Goal: Task Accomplishment & Management: Use online tool/utility

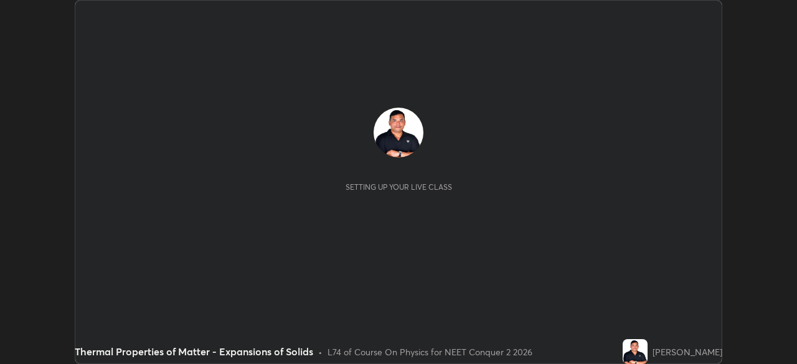
scroll to position [364, 796]
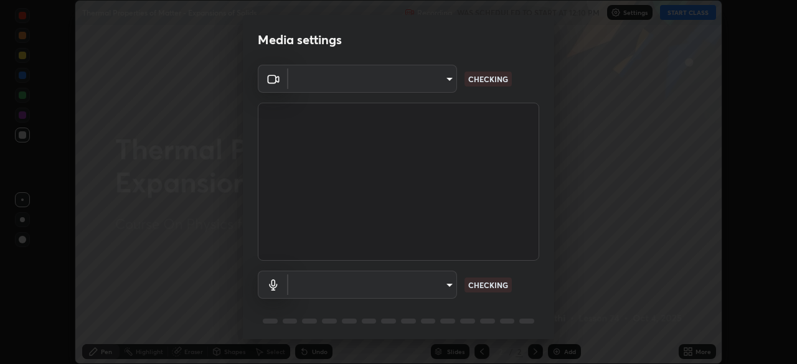
click at [431, 278] on body "Erase all Thermal Properties of Matter - Expansions of Solids Recording WAS SCH…" at bounding box center [398, 182] width 797 height 364
type input "9a713c2cdbe2be7ef93d2d34457ea53c7a2e6abfd87dec32e3c08735988cddce"
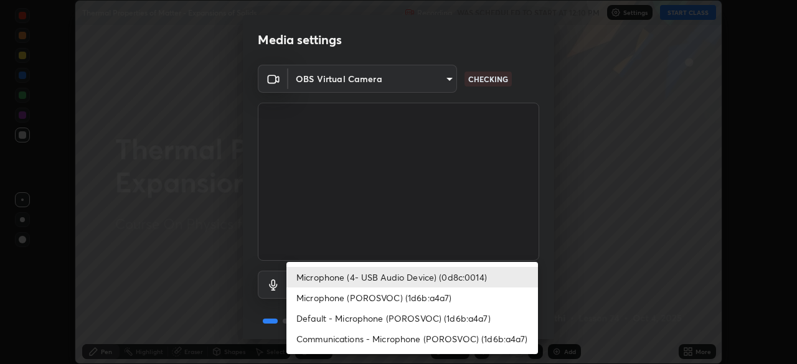
click at [435, 296] on li "Microphone (POROSVOC) (1d6b:a4a7)" at bounding box center [411, 298] width 251 height 21
type input "1db7ad82ba26965cd1be65bd6c99afb64854241ab7d783584bf7041a119e9718"
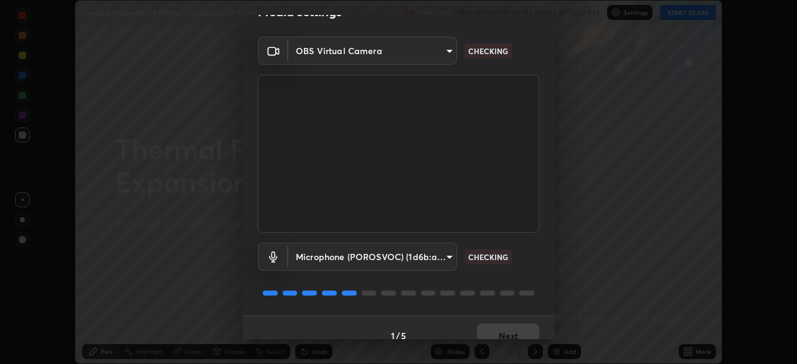
scroll to position [44, 0]
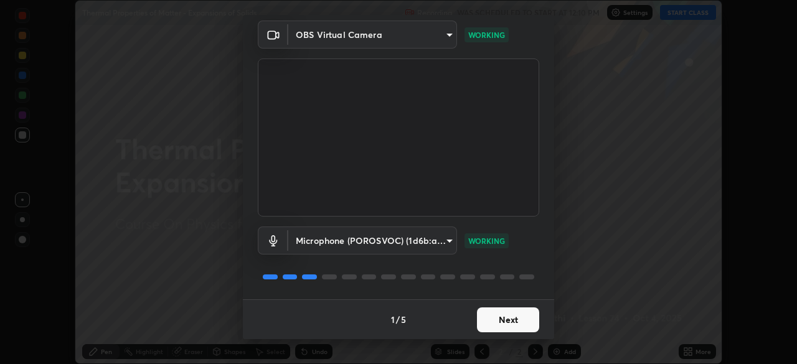
click at [510, 317] on button "Next" at bounding box center [508, 319] width 62 height 25
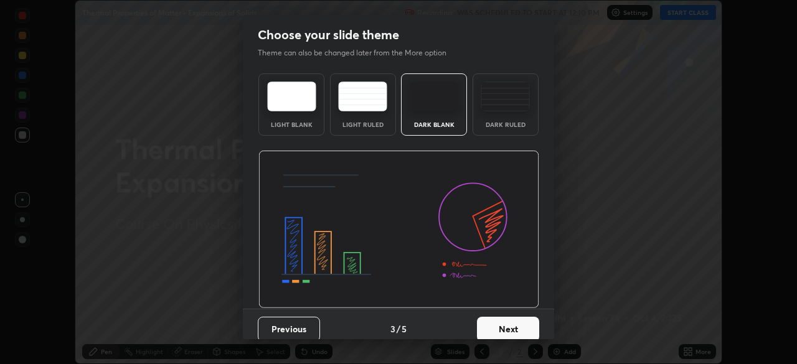
click at [514, 317] on button "Next" at bounding box center [508, 329] width 62 height 25
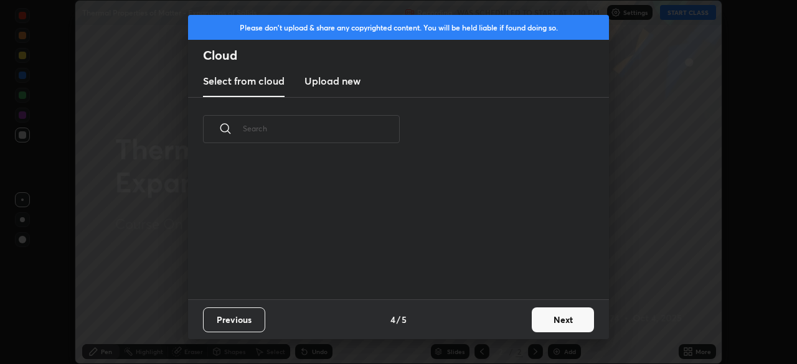
click at [510, 319] on div "Previous 4 / 5 Next" at bounding box center [398, 319] width 421 height 40
click at [552, 314] on button "Next" at bounding box center [563, 319] width 62 height 25
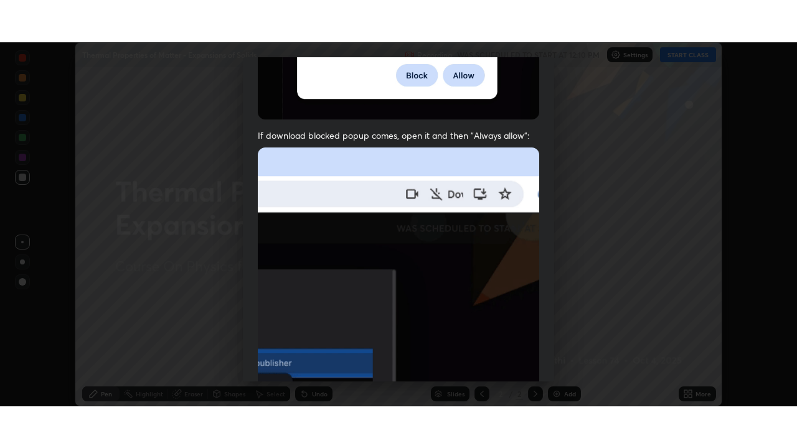
scroll to position [298, 0]
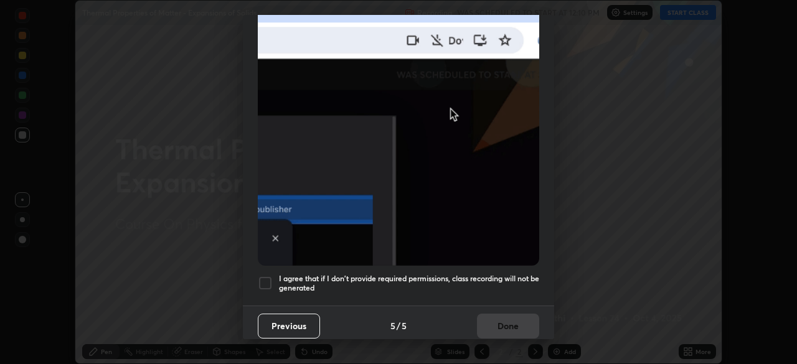
click at [267, 276] on div at bounding box center [265, 283] width 15 height 15
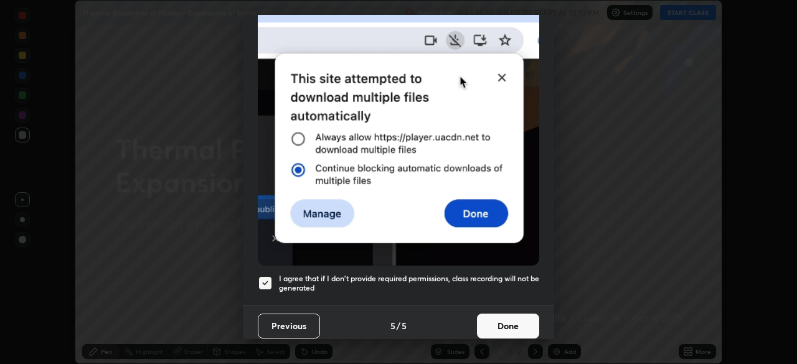
click at [502, 322] on button "Done" at bounding box center [508, 326] width 62 height 25
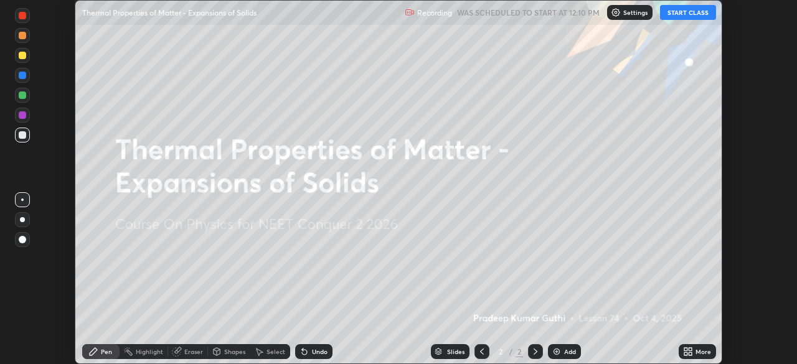
click at [682, 13] on button "START CLASS" at bounding box center [688, 12] width 56 height 15
click at [568, 351] on div "Add" at bounding box center [570, 352] width 12 height 6
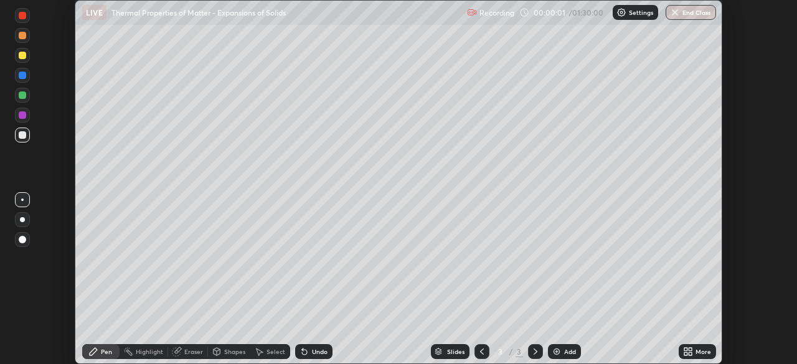
click at [698, 349] on div "More" at bounding box center [703, 352] width 16 height 6
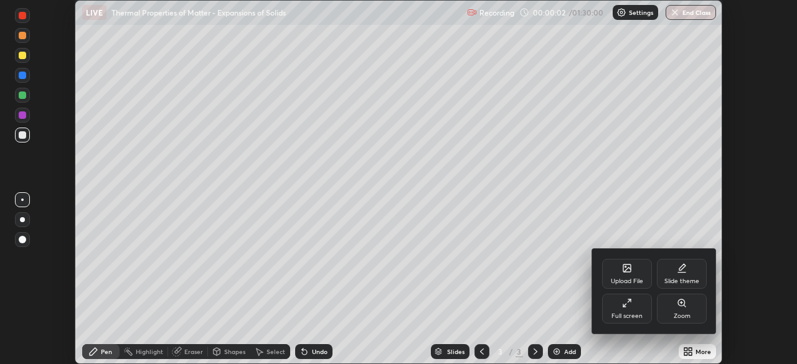
click at [641, 314] on div "Full screen" at bounding box center [626, 316] width 31 height 6
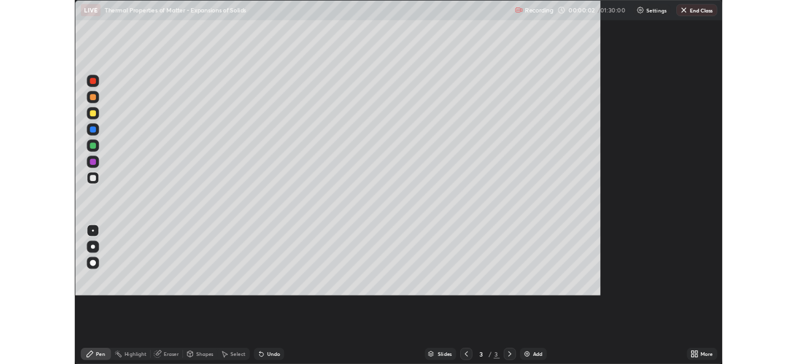
scroll to position [448, 797]
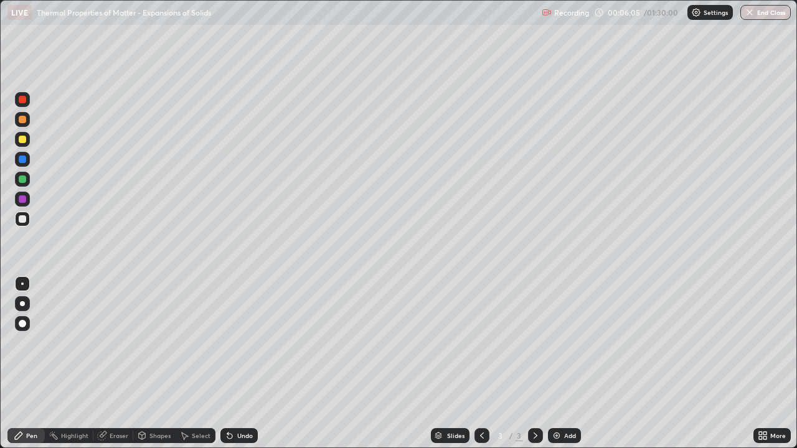
click at [22, 140] on div at bounding box center [22, 139] width 7 height 7
click at [25, 221] on div at bounding box center [22, 218] width 7 height 7
click at [19, 160] on div at bounding box center [22, 159] width 7 height 7
click at [22, 140] on div at bounding box center [22, 139] width 7 height 7
click at [22, 222] on div at bounding box center [22, 218] width 7 height 7
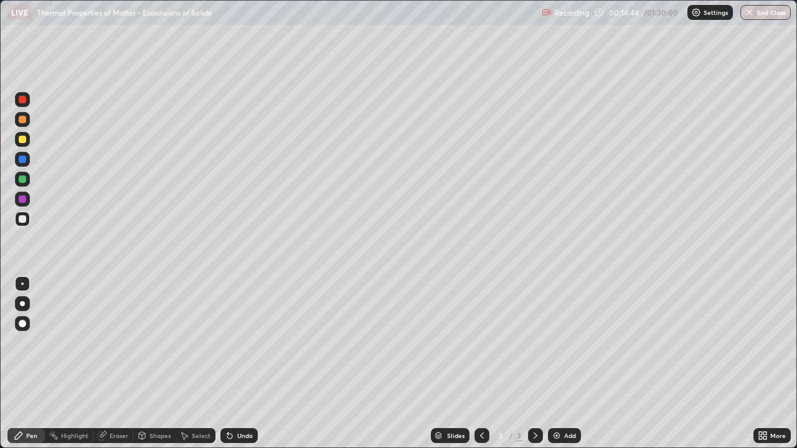
click at [26, 138] on div at bounding box center [22, 139] width 7 height 7
click at [556, 363] on img at bounding box center [556, 436] width 10 height 10
click at [20, 222] on div at bounding box center [22, 218] width 7 height 7
click at [21, 160] on div at bounding box center [22, 159] width 7 height 7
click at [22, 220] on div at bounding box center [22, 218] width 7 height 7
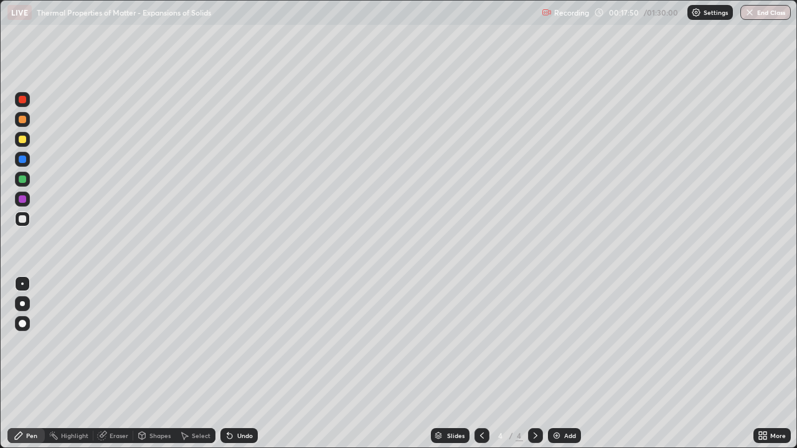
click at [245, 363] on div "Undo" at bounding box center [245, 436] width 16 height 6
click at [21, 179] on div at bounding box center [22, 179] width 7 height 7
click at [20, 218] on div at bounding box center [22, 218] width 7 height 7
click at [116, 363] on div "Eraser" at bounding box center [119, 436] width 19 height 6
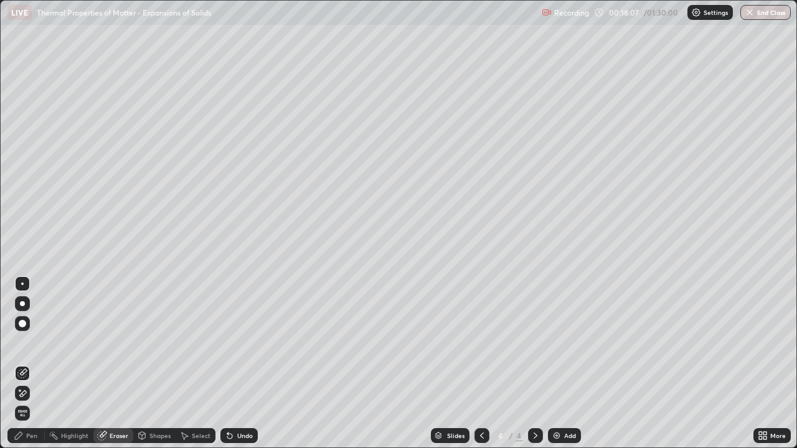
click at [21, 363] on icon at bounding box center [19, 436] width 10 height 10
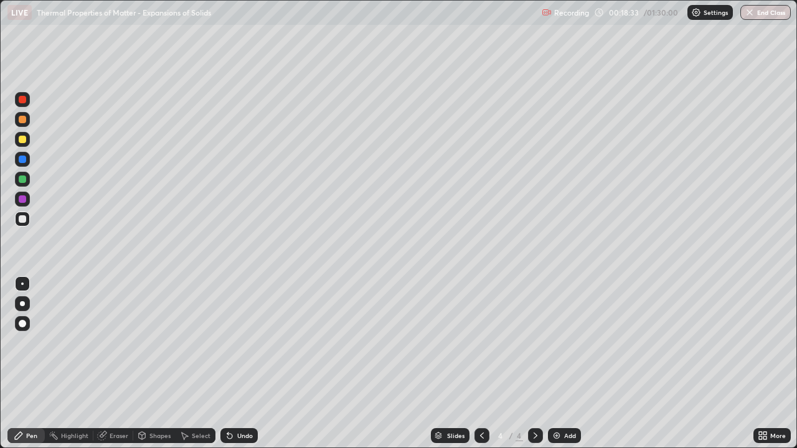
click at [197, 363] on div "Select" at bounding box center [201, 436] width 19 height 6
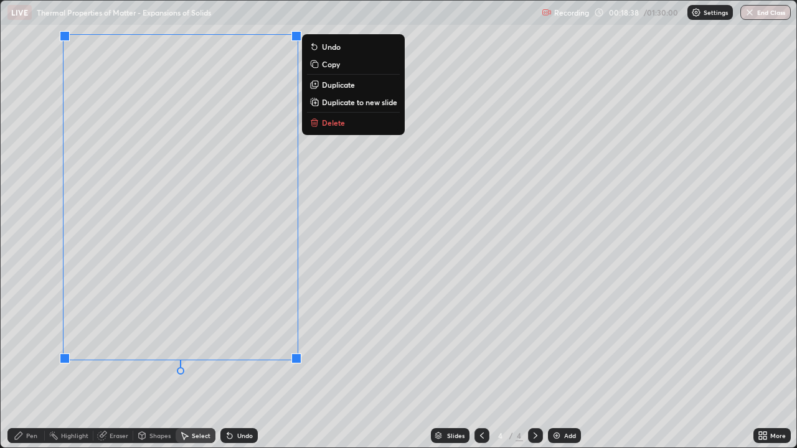
click at [327, 65] on p "Copy" at bounding box center [331, 64] width 18 height 10
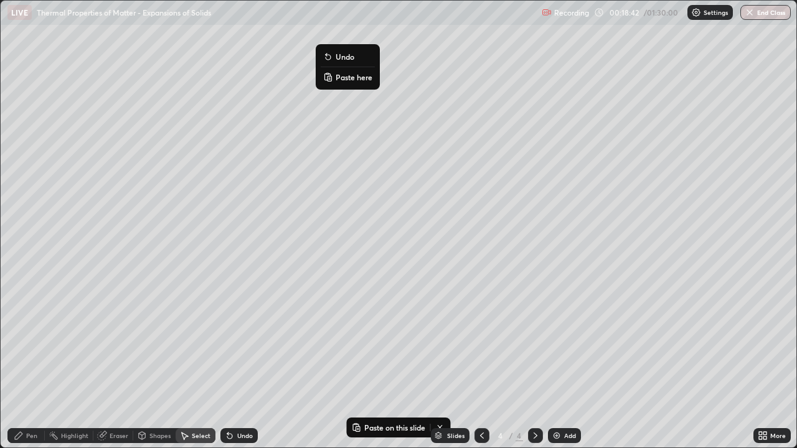
click at [345, 73] on p "Paste here" at bounding box center [353, 77] width 37 height 10
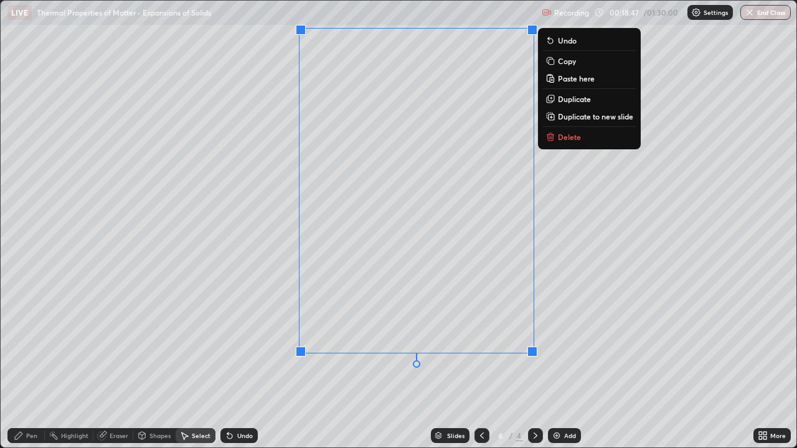
click at [416, 363] on div "0 ° Undo Copy Paste here Duplicate Duplicate to new slide Delete" at bounding box center [398, 224] width 795 height 447
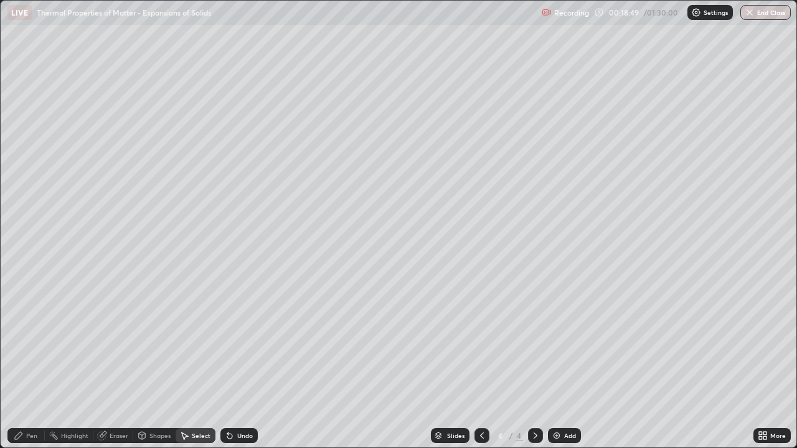
click at [110, 363] on div "Eraser" at bounding box center [119, 436] width 19 height 6
click at [27, 363] on div "Pen" at bounding box center [25, 435] width 37 height 15
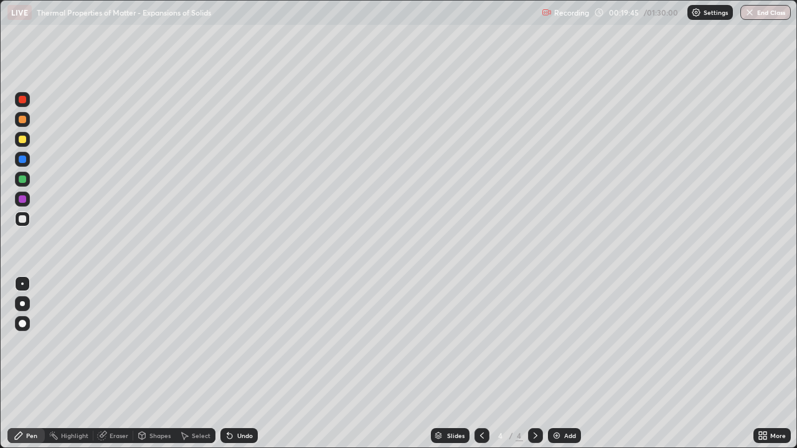
click at [239, 363] on div "Undo" at bounding box center [245, 436] width 16 height 6
click at [239, 363] on div "Undo" at bounding box center [238, 435] width 37 height 15
click at [240, 363] on div "Undo" at bounding box center [238, 435] width 37 height 15
click at [242, 363] on div "Undo" at bounding box center [238, 435] width 37 height 15
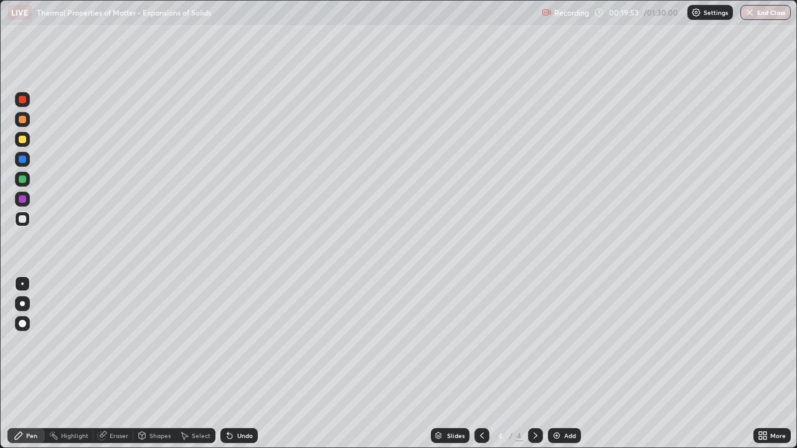
click at [242, 363] on div "Undo" at bounding box center [245, 436] width 16 height 6
click at [245, 363] on div "Undo" at bounding box center [238, 435] width 37 height 15
click at [247, 363] on div "Undo" at bounding box center [245, 436] width 16 height 6
click at [238, 363] on div "Undo" at bounding box center [238, 435] width 37 height 15
click at [234, 363] on div "Undo" at bounding box center [238, 435] width 37 height 15
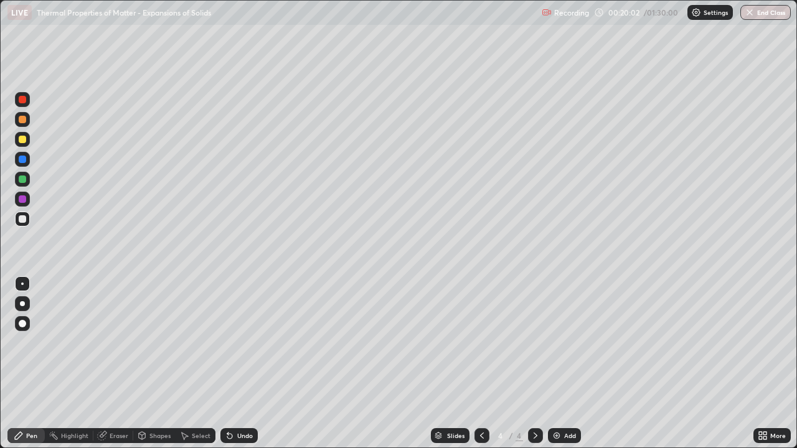
click at [234, 363] on div "Undo" at bounding box center [238, 435] width 37 height 15
click at [235, 363] on div "Undo" at bounding box center [238, 435] width 37 height 15
click at [237, 363] on div "Undo" at bounding box center [245, 436] width 16 height 6
click at [238, 363] on div "Undo" at bounding box center [238, 435] width 37 height 15
click at [237, 363] on div "Undo" at bounding box center [245, 436] width 16 height 6
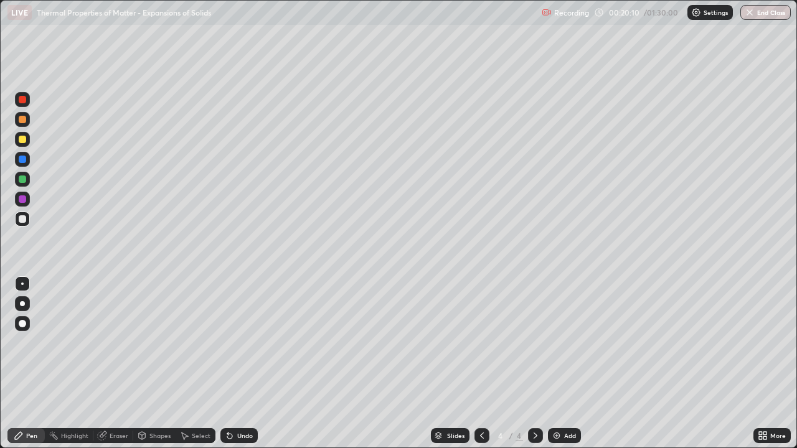
click at [235, 363] on div "Undo" at bounding box center [238, 435] width 37 height 15
click at [237, 363] on div "Undo" at bounding box center [238, 435] width 37 height 15
click at [227, 363] on icon at bounding box center [229, 436] width 5 height 5
click at [197, 363] on div "Select" at bounding box center [201, 436] width 19 height 6
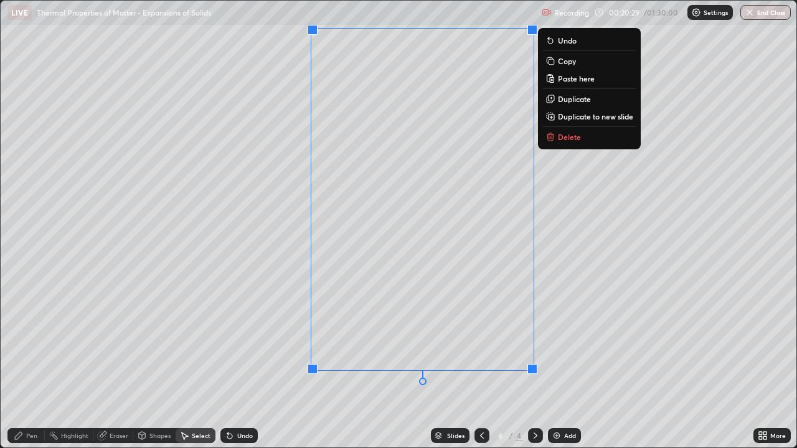
click at [243, 363] on div "Undo" at bounding box center [238, 435] width 37 height 15
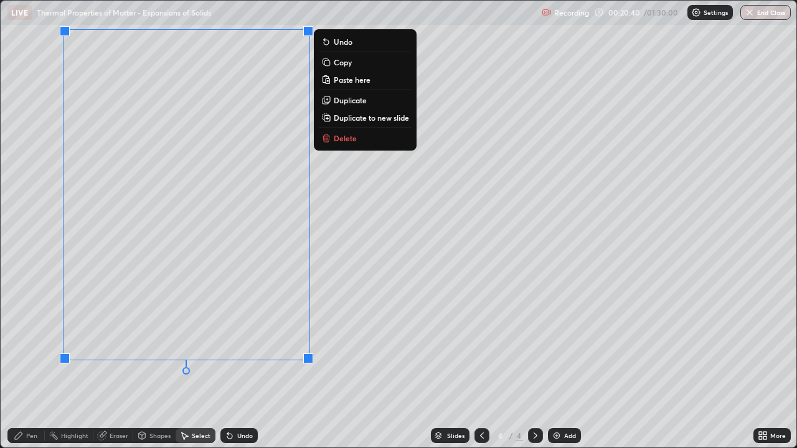
click at [337, 63] on p "Copy" at bounding box center [343, 62] width 18 height 10
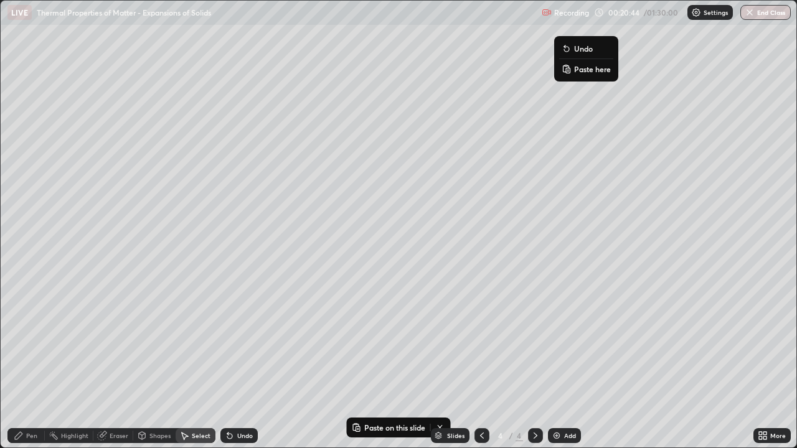
click at [579, 65] on p "Paste here" at bounding box center [592, 69] width 37 height 10
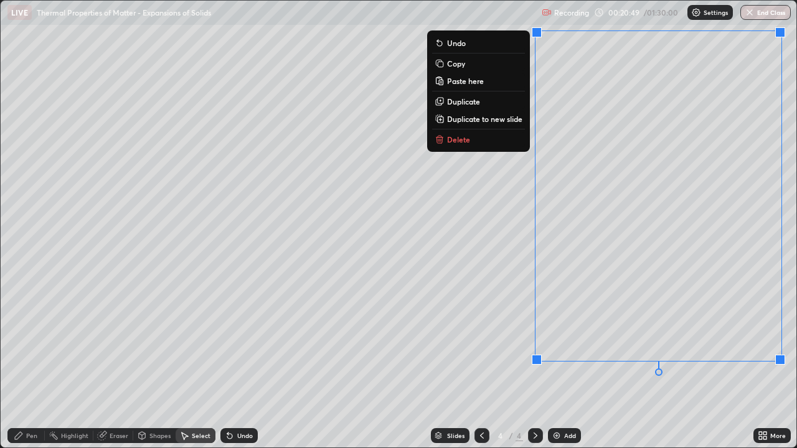
click at [554, 163] on div "0 ° Undo Copy Paste here Duplicate Duplicate to new slide Delete" at bounding box center [398, 224] width 795 height 447
click at [29, 363] on div "Pen" at bounding box center [31, 436] width 11 height 6
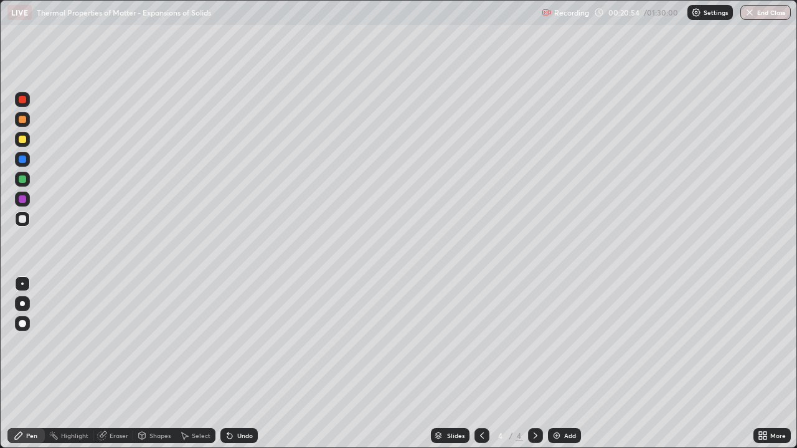
click at [118, 363] on div "Eraser" at bounding box center [119, 436] width 19 height 6
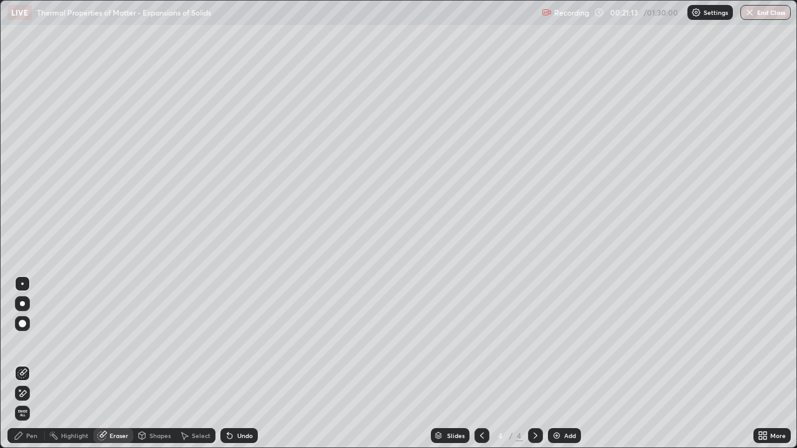
click at [24, 363] on div "Pen" at bounding box center [25, 435] width 37 height 15
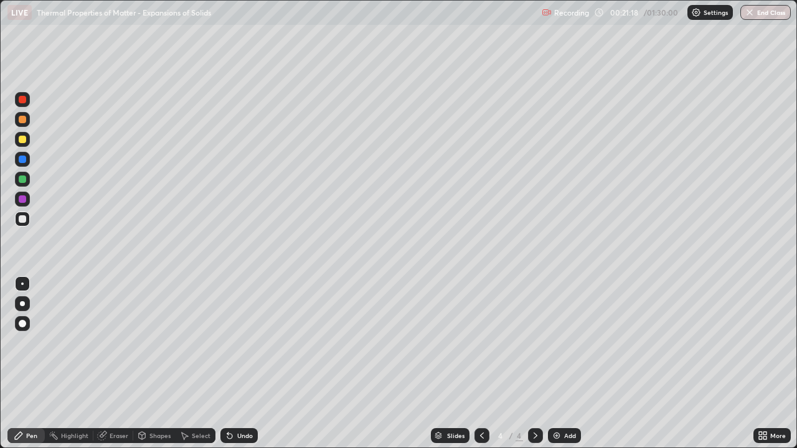
click at [241, 363] on div "Undo" at bounding box center [245, 436] width 16 height 6
click at [772, 363] on div "More" at bounding box center [778, 436] width 16 height 6
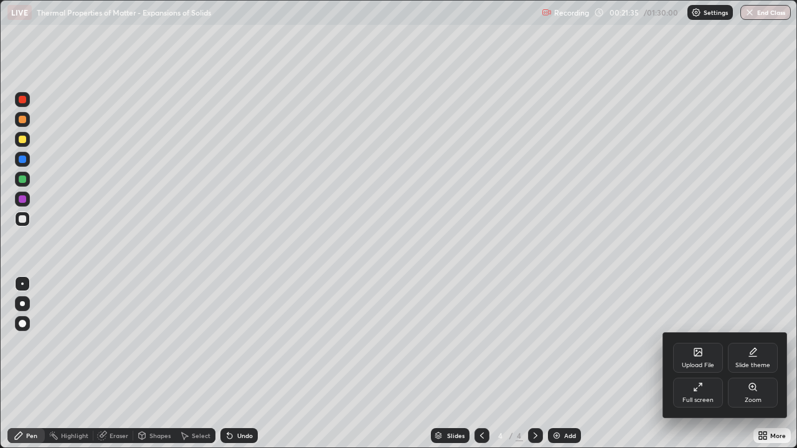
click at [700, 363] on icon at bounding box center [698, 387] width 10 height 10
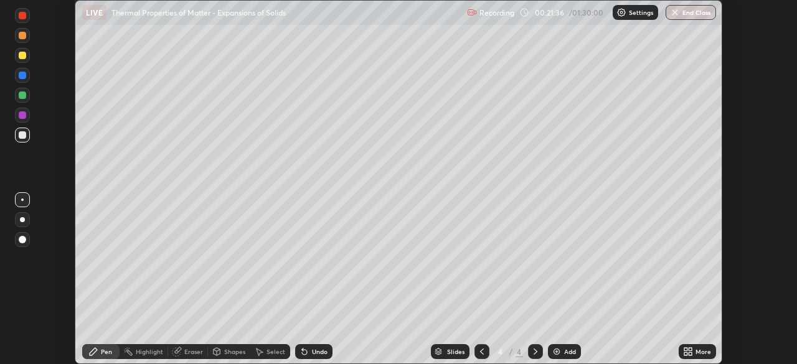
scroll to position [61879, 61446]
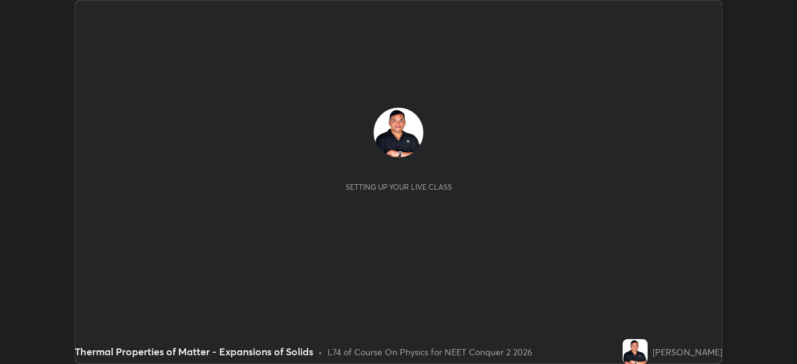
scroll to position [364, 796]
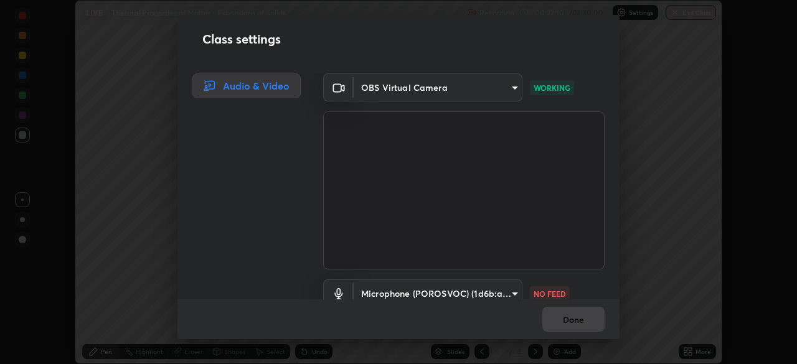
click at [493, 284] on body "Erase all LIVE Thermal Properties of Matter - Expansions of Solids Recording 00…" at bounding box center [398, 182] width 797 height 364
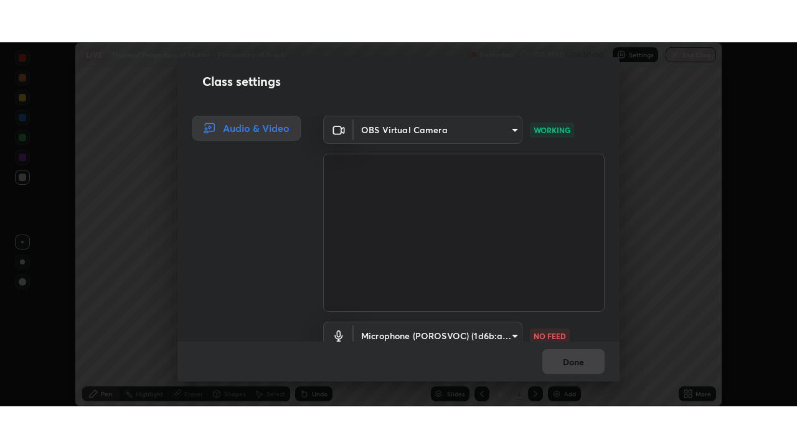
scroll to position [11, 0]
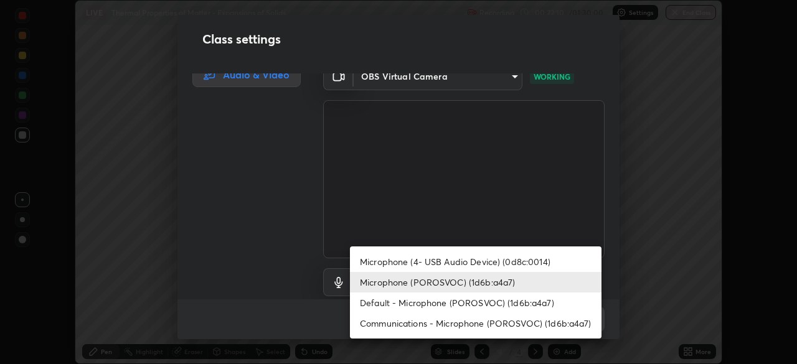
click at [484, 279] on li "Microphone (POROSVOC) (1d6b:a4a7)" at bounding box center [475, 282] width 251 height 21
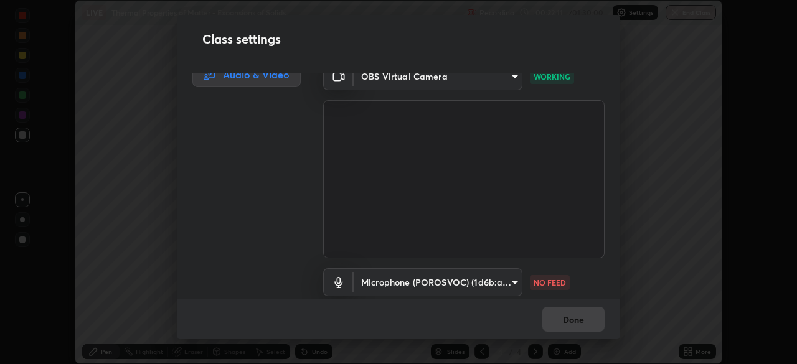
click at [492, 278] on body "Erase all LIVE Thermal Properties of Matter - Expansions of Solids Recording 00…" at bounding box center [398, 182] width 797 height 364
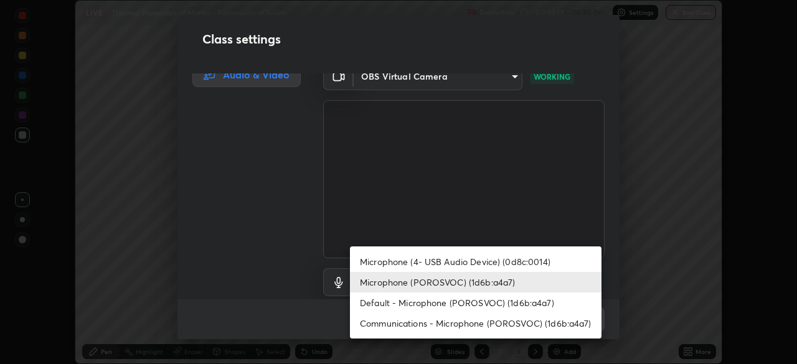
click at [479, 301] on li "Default - Microphone (POROSVOC) (1d6b:a4a7)" at bounding box center [475, 303] width 251 height 21
type input "default"
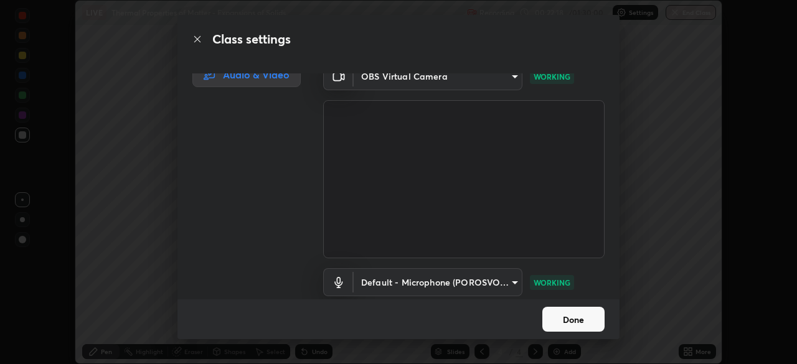
click at [566, 316] on button "Done" at bounding box center [573, 319] width 62 height 25
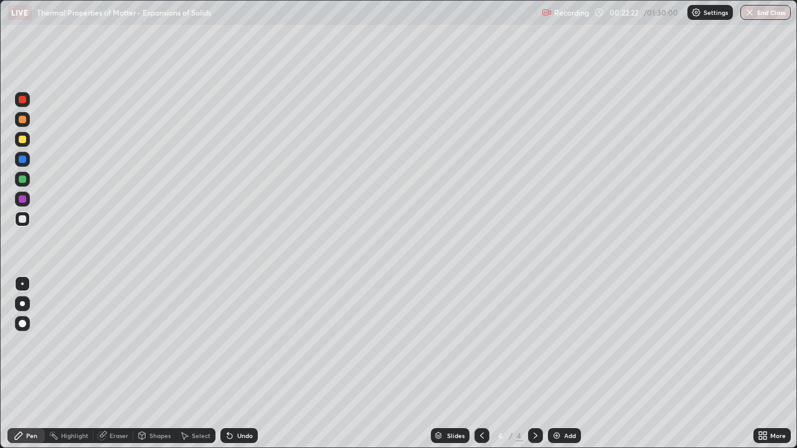
scroll to position [448, 797]
click at [21, 196] on div at bounding box center [22, 198] width 7 height 7
click at [22, 178] on div at bounding box center [22, 179] width 7 height 7
click at [21, 220] on div at bounding box center [22, 218] width 7 height 7
click at [21, 159] on div at bounding box center [22, 159] width 7 height 7
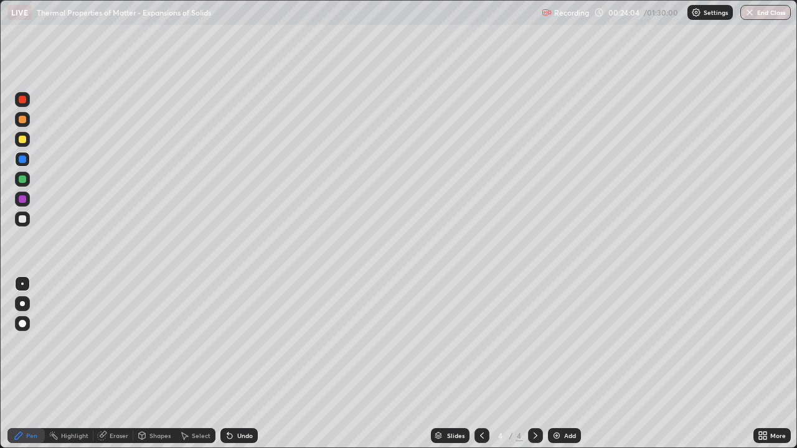
click at [26, 139] on div at bounding box center [22, 139] width 7 height 7
click at [111, 363] on div "Eraser" at bounding box center [119, 436] width 19 height 6
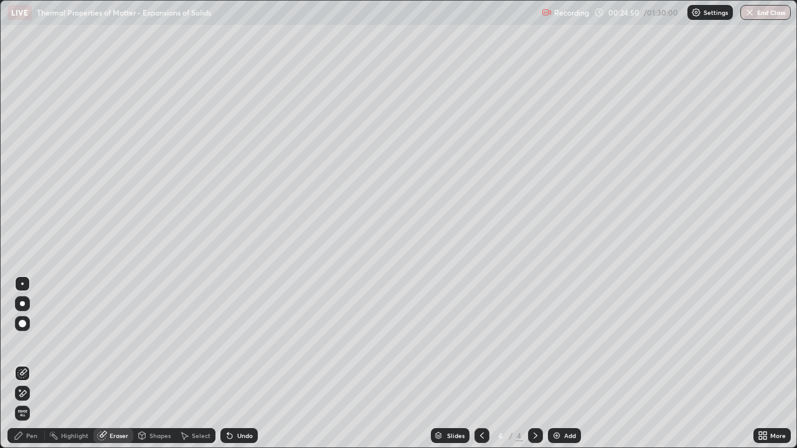
click at [29, 363] on div "Pen" at bounding box center [31, 436] width 11 height 6
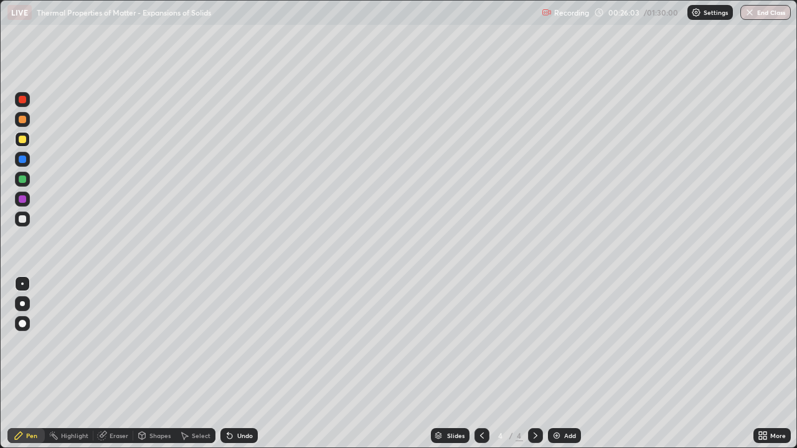
click at [560, 363] on img at bounding box center [556, 436] width 10 height 10
click at [22, 158] on div at bounding box center [22, 159] width 7 height 7
click at [23, 221] on div at bounding box center [22, 218] width 7 height 7
click at [20, 178] on div at bounding box center [22, 179] width 7 height 7
click at [23, 139] on div at bounding box center [22, 139] width 7 height 7
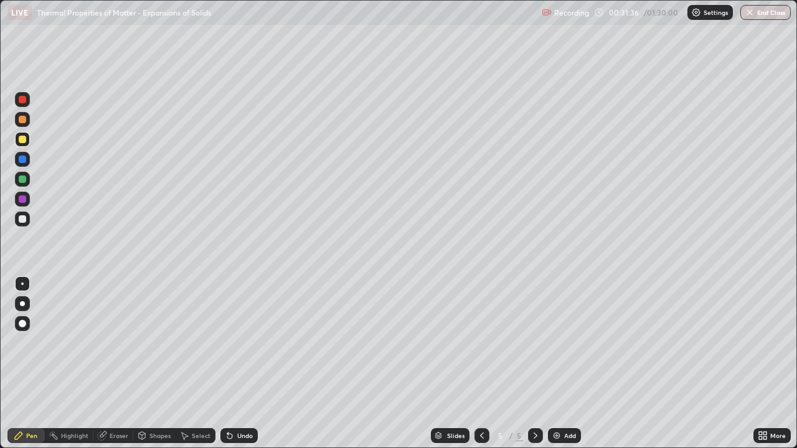
click at [27, 220] on div at bounding box center [22, 219] width 15 height 15
click at [22, 140] on div at bounding box center [22, 139] width 7 height 7
click at [24, 159] on div at bounding box center [22, 159] width 7 height 7
click at [21, 217] on div at bounding box center [22, 218] width 7 height 7
click at [244, 363] on div "Undo" at bounding box center [245, 436] width 16 height 6
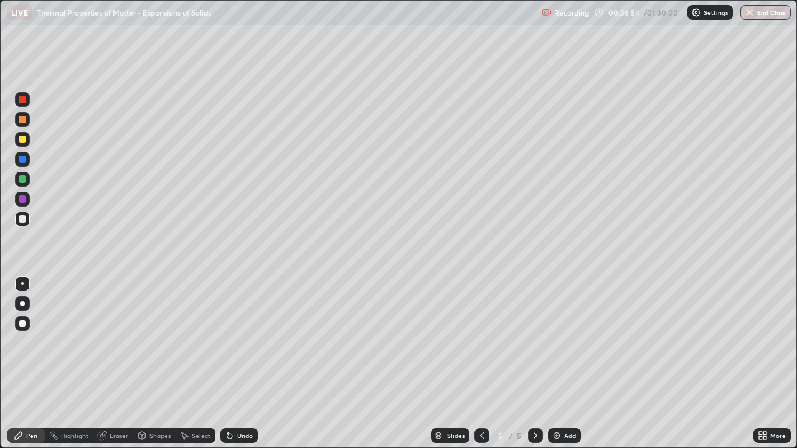
click at [239, 363] on div "Undo" at bounding box center [238, 435] width 37 height 15
click at [237, 363] on div "Undo" at bounding box center [245, 436] width 16 height 6
click at [240, 363] on div "Undo" at bounding box center [245, 436] width 16 height 6
click at [560, 363] on div "Add" at bounding box center [564, 435] width 33 height 15
click at [22, 137] on div at bounding box center [22, 139] width 7 height 7
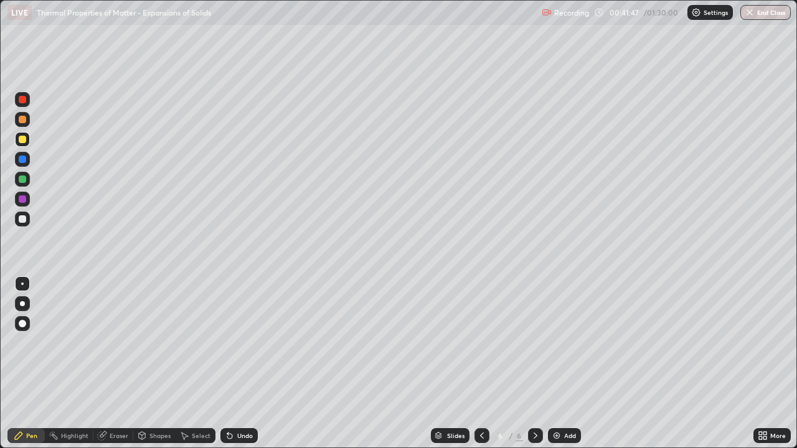
click at [21, 217] on div at bounding box center [22, 218] width 7 height 7
click at [245, 363] on div "Undo" at bounding box center [245, 436] width 16 height 6
click at [247, 363] on div "Undo" at bounding box center [245, 436] width 16 height 6
click at [240, 363] on div "Undo" at bounding box center [245, 436] width 16 height 6
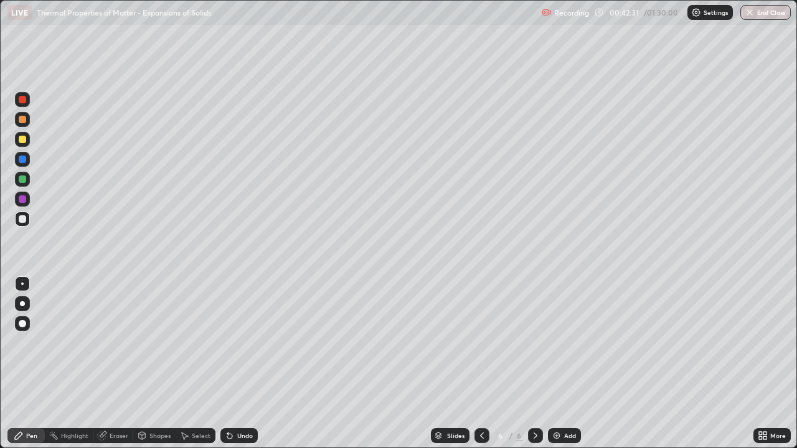
click at [240, 363] on div "Undo" at bounding box center [245, 436] width 16 height 6
click at [24, 140] on div at bounding box center [22, 139] width 7 height 7
click at [21, 216] on div at bounding box center [22, 218] width 7 height 7
click at [113, 363] on div "Eraser" at bounding box center [119, 436] width 19 height 6
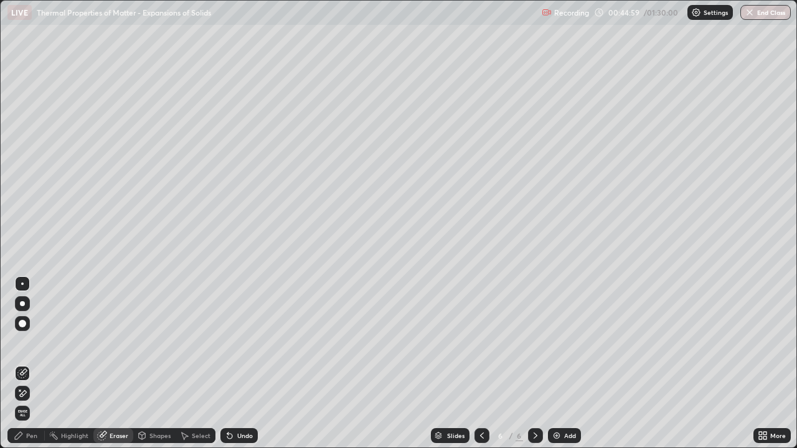
click at [37, 363] on div "Pen" at bounding box center [25, 435] width 37 height 15
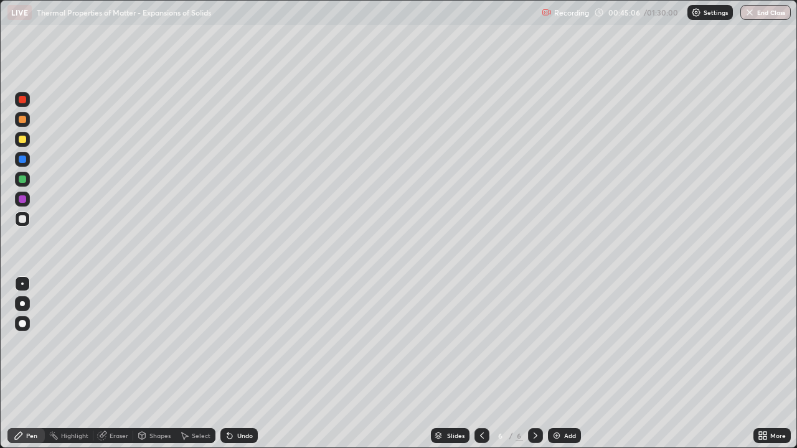
click at [115, 363] on div "Eraser" at bounding box center [119, 436] width 19 height 6
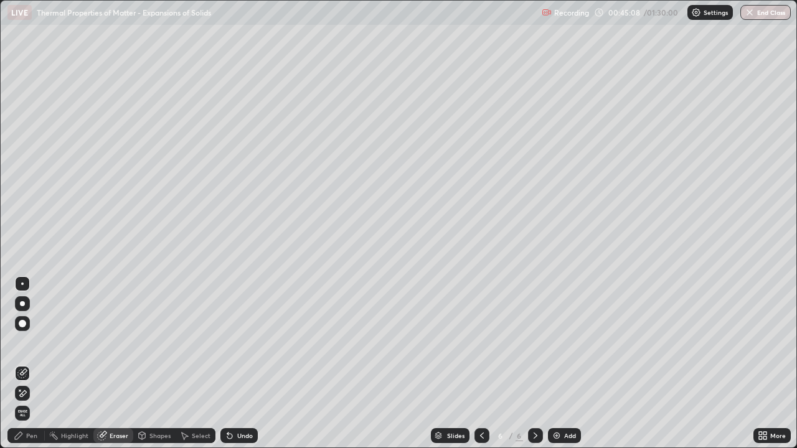
click at [29, 363] on div "Pen" at bounding box center [31, 436] width 11 height 6
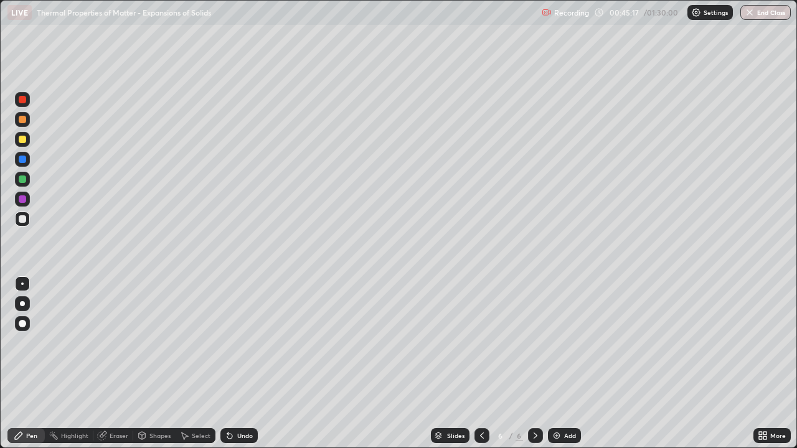
click at [105, 363] on icon at bounding box center [102, 436] width 8 height 8
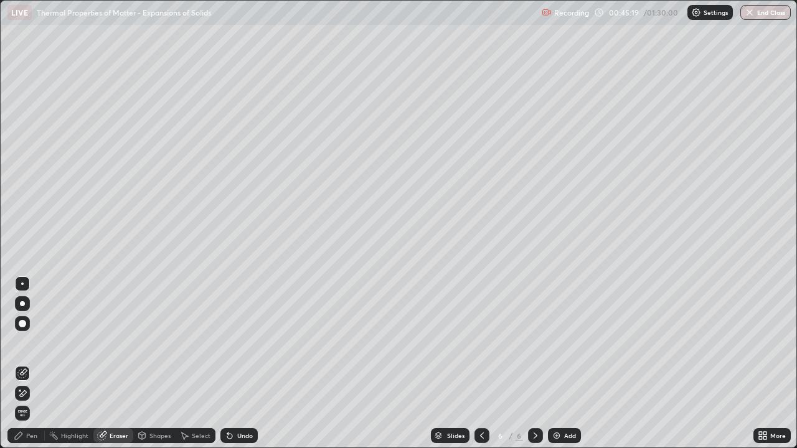
click at [28, 363] on div "Pen" at bounding box center [31, 436] width 11 height 6
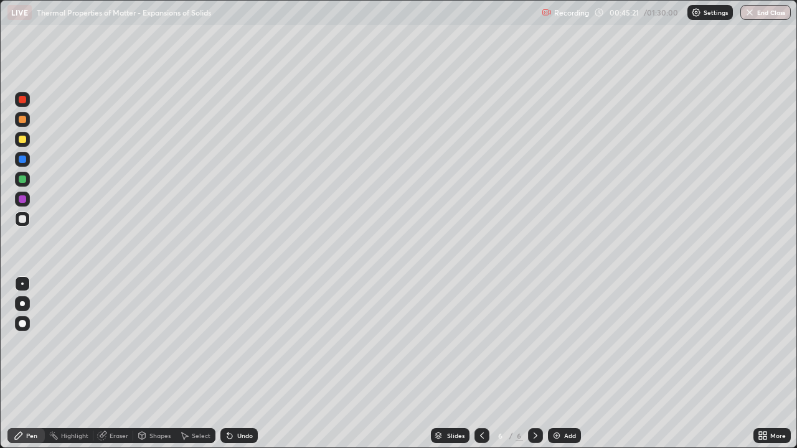
click at [27, 363] on div "Pen" at bounding box center [31, 436] width 11 height 6
click at [112, 363] on div "Eraser" at bounding box center [119, 436] width 19 height 6
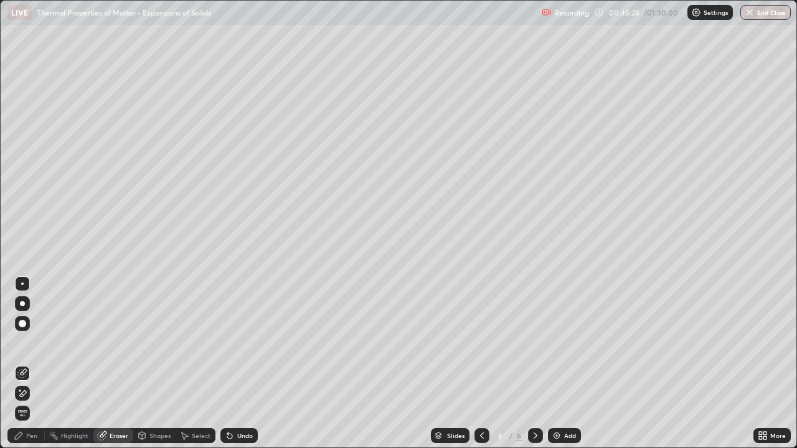
click at [32, 363] on div "Pen" at bounding box center [31, 436] width 11 height 6
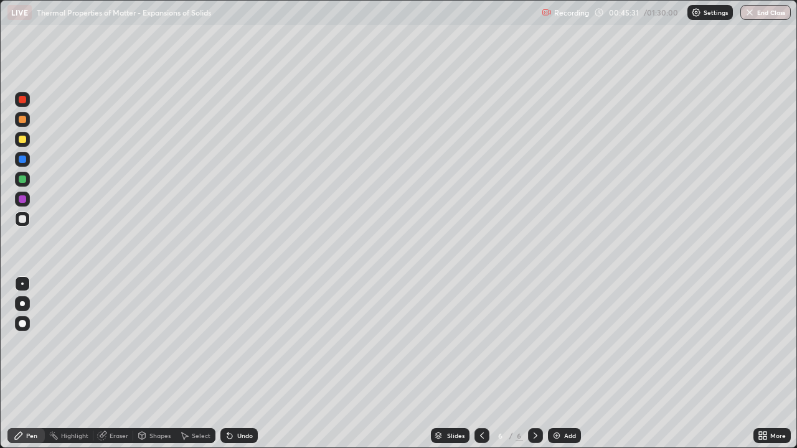
click at [116, 363] on div "Eraser" at bounding box center [119, 436] width 19 height 6
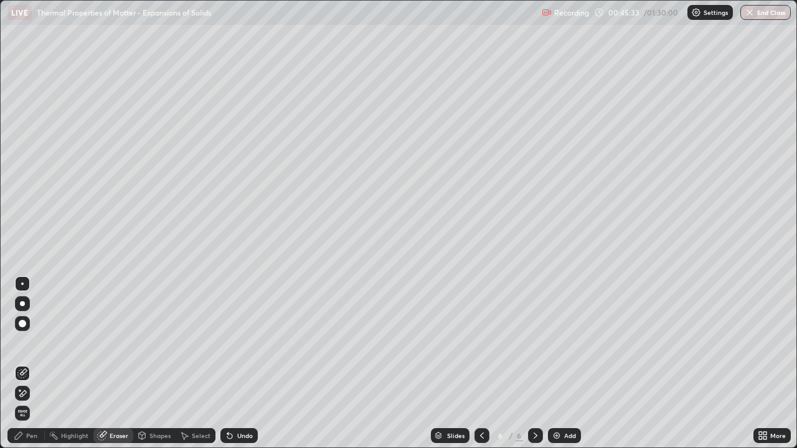
click at [34, 363] on div "Pen" at bounding box center [31, 436] width 11 height 6
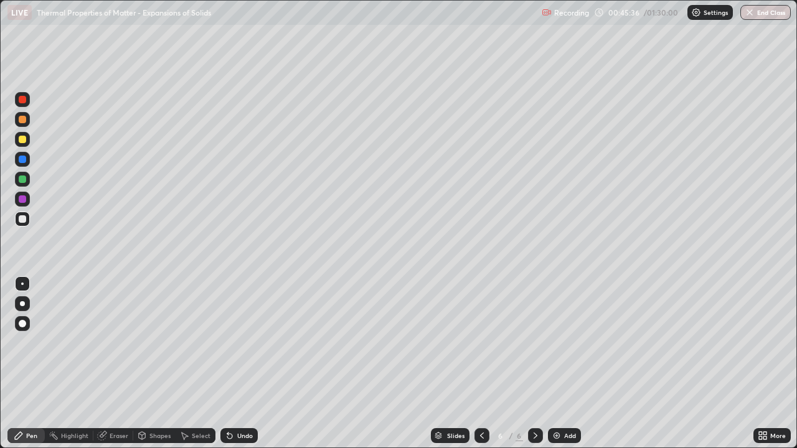
click at [120, 363] on div "Eraser" at bounding box center [119, 436] width 19 height 6
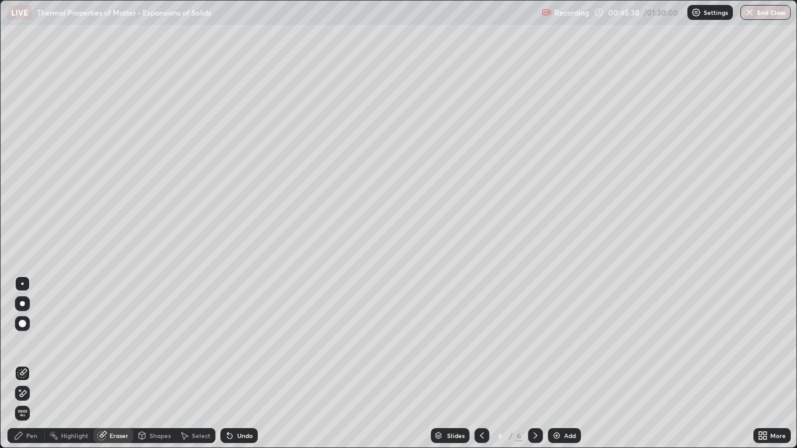
click at [31, 363] on div "Pen" at bounding box center [31, 436] width 11 height 6
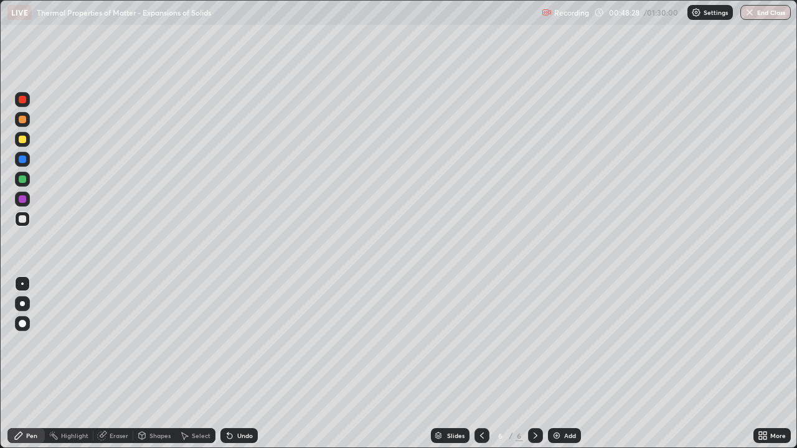
click at [570, 363] on div "Add" at bounding box center [564, 435] width 33 height 15
click at [481, 363] on icon at bounding box center [482, 436] width 10 height 10
click at [534, 363] on icon at bounding box center [535, 436] width 10 height 10
click at [23, 141] on div at bounding box center [22, 139] width 7 height 7
click at [23, 218] on div at bounding box center [22, 218] width 7 height 7
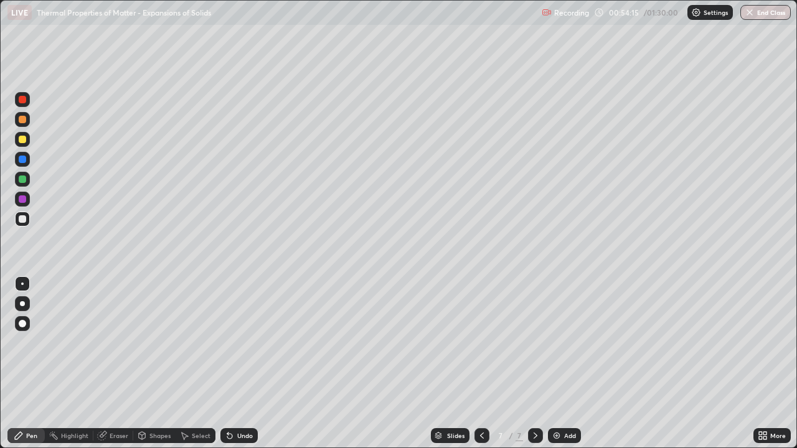
click at [239, 363] on div "Undo" at bounding box center [245, 436] width 16 height 6
click at [23, 181] on div at bounding box center [22, 179] width 7 height 7
click at [23, 219] on div at bounding box center [22, 218] width 7 height 7
click at [24, 142] on div at bounding box center [22, 139] width 7 height 7
click at [238, 363] on div "Undo" at bounding box center [238, 435] width 37 height 15
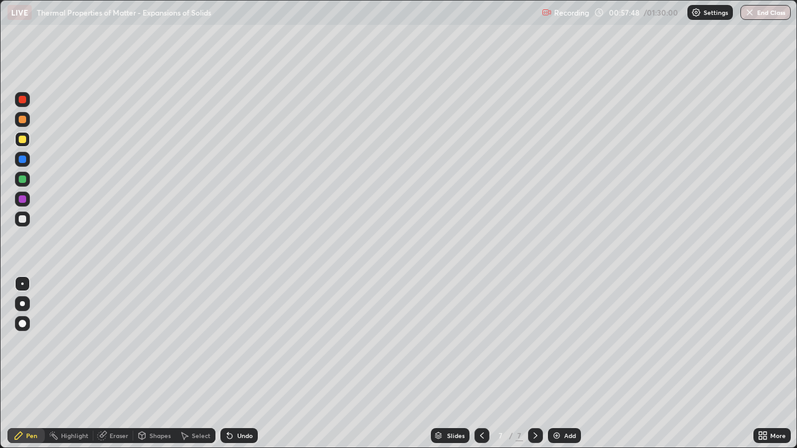
click at [238, 363] on div "Undo" at bounding box center [245, 436] width 16 height 6
click at [237, 363] on div "Undo" at bounding box center [245, 436] width 16 height 6
click at [234, 363] on div "Undo" at bounding box center [238, 435] width 37 height 15
click at [237, 363] on div "Undo" at bounding box center [245, 436] width 16 height 6
click at [22, 217] on div at bounding box center [22, 218] width 7 height 7
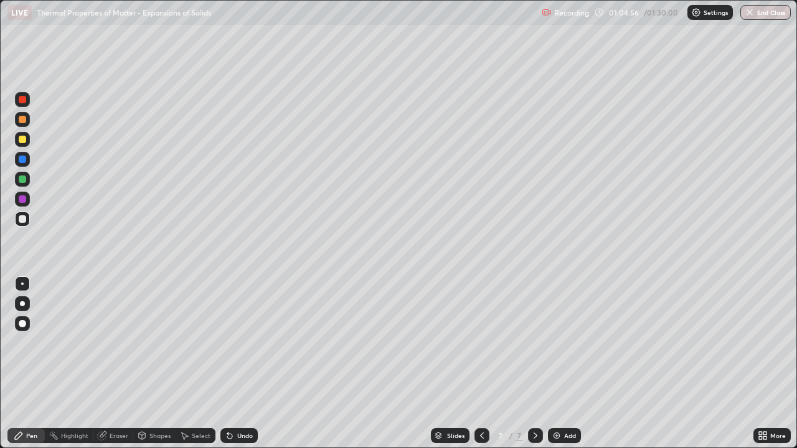
click at [558, 363] on img at bounding box center [556, 436] width 10 height 10
click at [22, 141] on div at bounding box center [22, 139] width 7 height 7
click at [24, 218] on div at bounding box center [22, 218] width 7 height 7
click at [557, 363] on img at bounding box center [556, 436] width 10 height 10
click at [23, 139] on div at bounding box center [22, 139] width 7 height 7
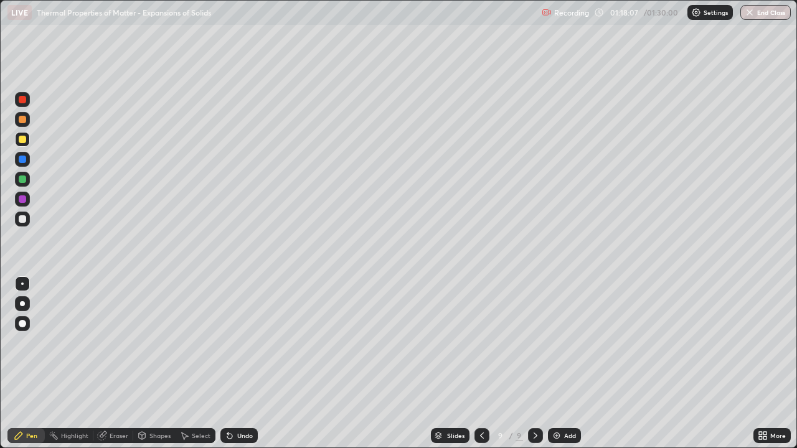
click at [23, 220] on div at bounding box center [22, 218] width 7 height 7
click at [21, 138] on div at bounding box center [22, 139] width 7 height 7
click at [19, 218] on div at bounding box center [22, 218] width 7 height 7
click at [28, 144] on div at bounding box center [22, 139] width 15 height 15
click at [23, 219] on div at bounding box center [22, 218] width 7 height 7
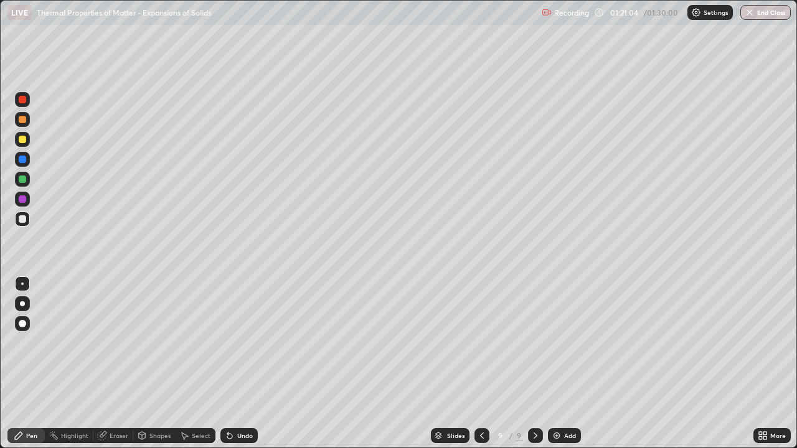
click at [27, 139] on div at bounding box center [22, 139] width 15 height 15
click at [22, 157] on div at bounding box center [22, 159] width 7 height 7
click at [21, 121] on div at bounding box center [22, 119] width 7 height 7
click at [21, 219] on div at bounding box center [22, 218] width 7 height 7
click at [26, 178] on div at bounding box center [22, 179] width 7 height 7
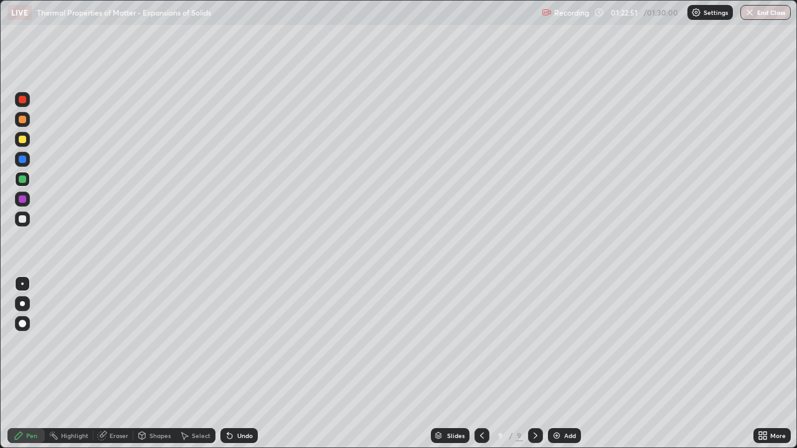
click at [21, 139] on div at bounding box center [22, 139] width 7 height 7
click at [26, 178] on div at bounding box center [22, 179] width 7 height 7
click at [481, 363] on icon at bounding box center [482, 436] width 10 height 10
click at [482, 363] on icon at bounding box center [482, 436] width 10 height 10
click at [481, 363] on div at bounding box center [481, 435] width 15 height 15
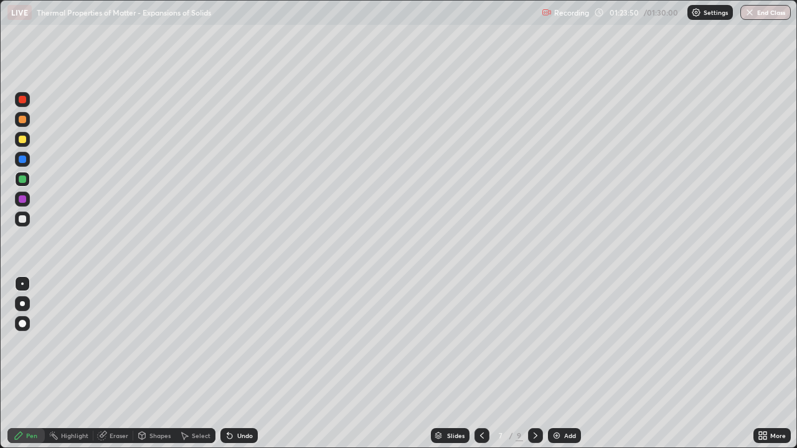
click at [481, 363] on div at bounding box center [481, 435] width 15 height 15
click at [482, 363] on icon at bounding box center [482, 436] width 10 height 10
click at [533, 363] on icon at bounding box center [535, 436] width 10 height 10
click at [530, 363] on div at bounding box center [535, 435] width 15 height 15
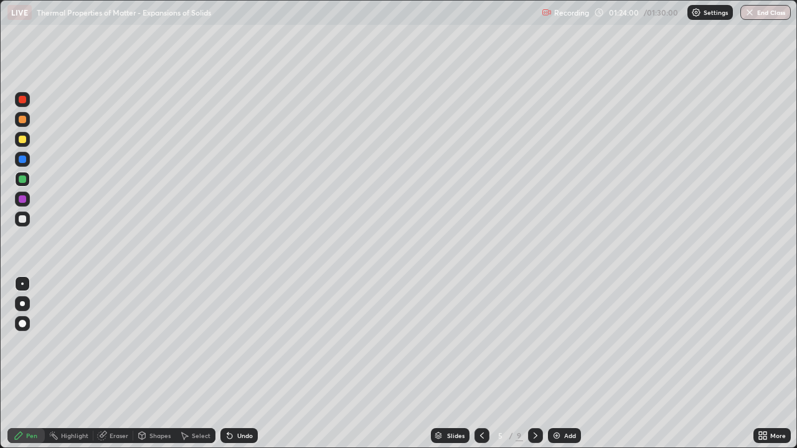
click at [535, 363] on icon at bounding box center [535, 436] width 10 height 10
click at [533, 363] on icon at bounding box center [535, 436] width 10 height 10
click at [531, 363] on div at bounding box center [535, 435] width 15 height 15
click at [534, 363] on icon at bounding box center [535, 436] width 10 height 10
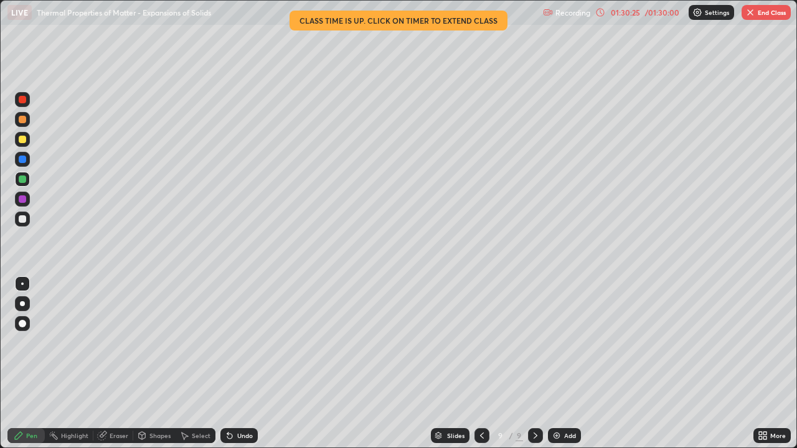
click at [770, 9] on button "End Class" at bounding box center [765, 12] width 49 height 15
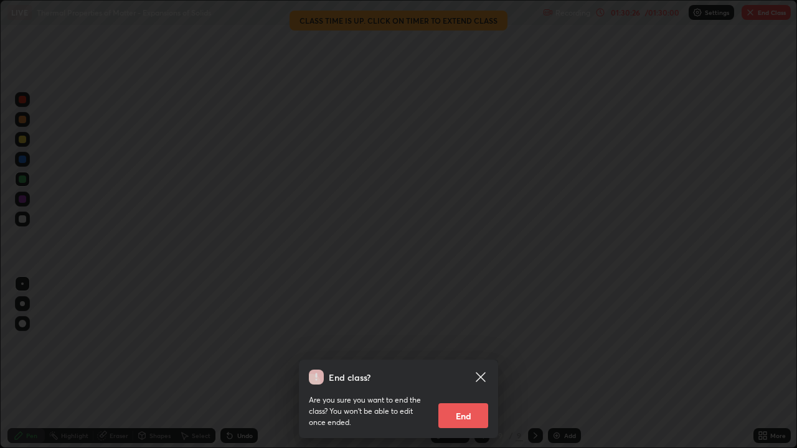
click at [473, 363] on button "End" at bounding box center [463, 415] width 50 height 25
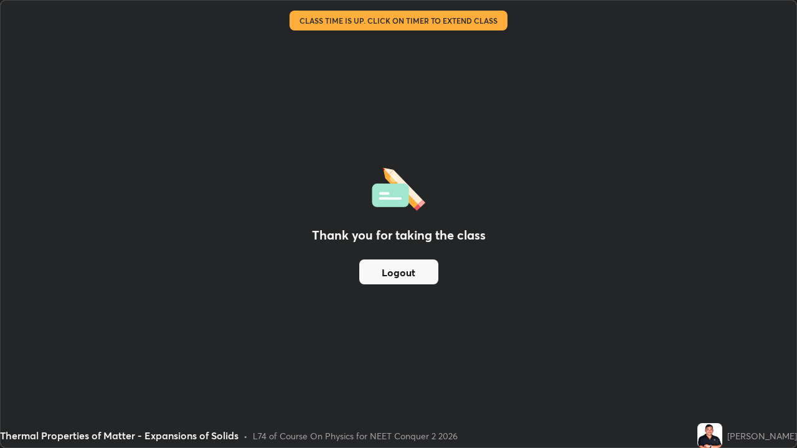
click at [382, 260] on button "Logout" at bounding box center [398, 272] width 79 height 25
